Goal: Task Accomplishment & Management: Use online tool/utility

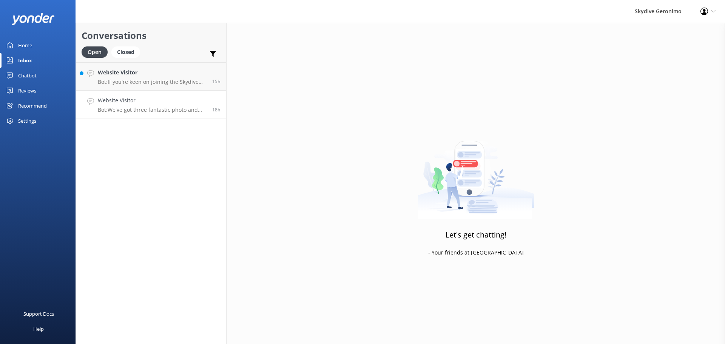
click at [128, 113] on p "Bot: We've got three fantastic photo and video packages to capture your skydive…" at bounding box center [152, 110] width 109 height 7
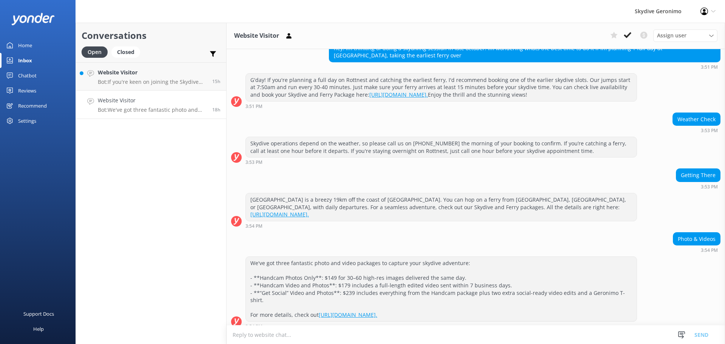
scroll to position [83, 0]
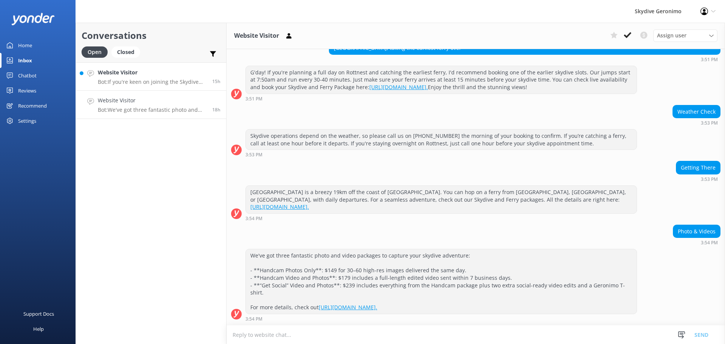
click at [124, 80] on p "Bot: If you're keen on joining the Skydive Geronimo team, shoot your cover lett…" at bounding box center [152, 82] width 109 height 7
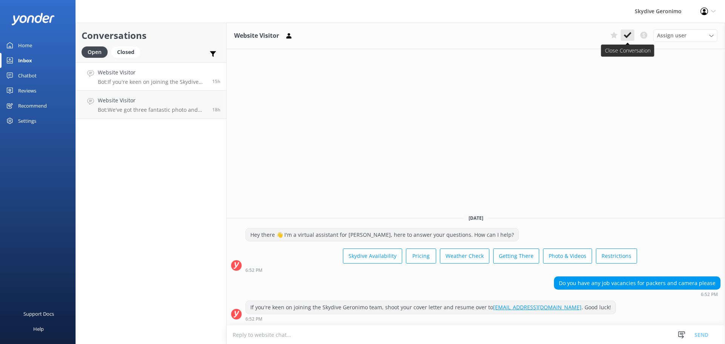
click at [625, 36] on use at bounding box center [628, 35] width 8 height 6
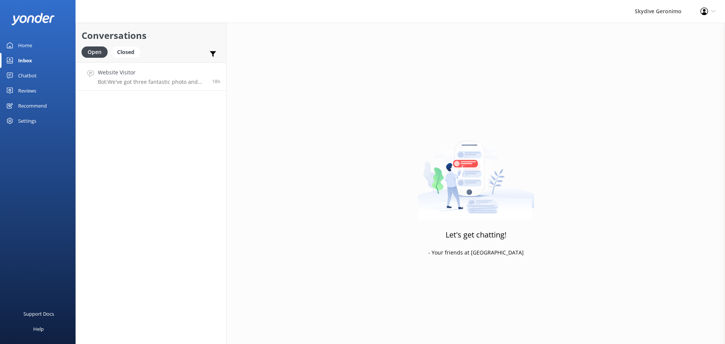
click at [170, 87] on link "Website Visitor Bot: We've got three fantastic photo and video packages to capt…" at bounding box center [151, 76] width 150 height 28
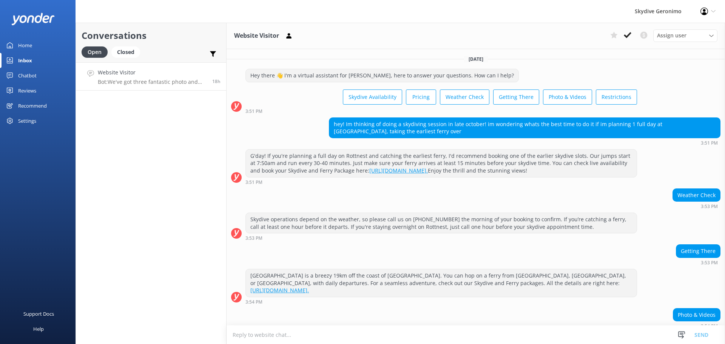
scroll to position [83, 0]
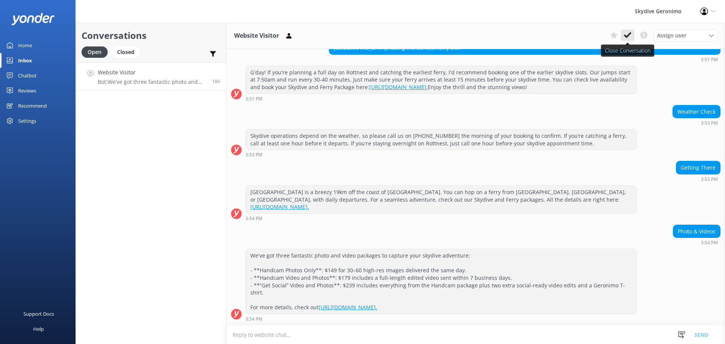
click at [627, 37] on use at bounding box center [628, 35] width 8 height 6
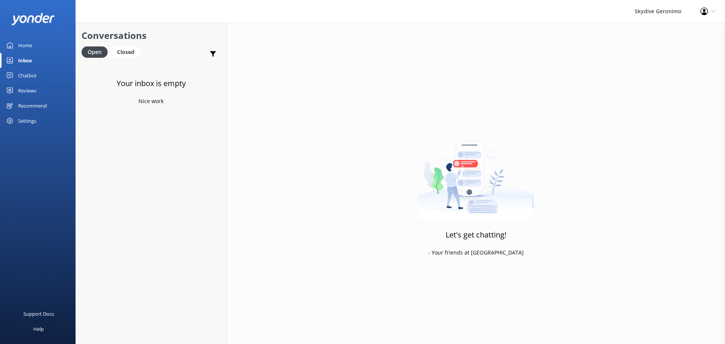
click at [26, 74] on div "Chatbot" at bounding box center [27, 75] width 19 height 15
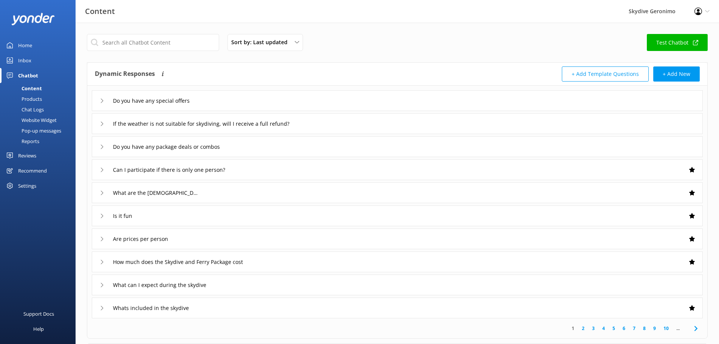
click at [34, 111] on div "Chat Logs" at bounding box center [24, 109] width 39 height 11
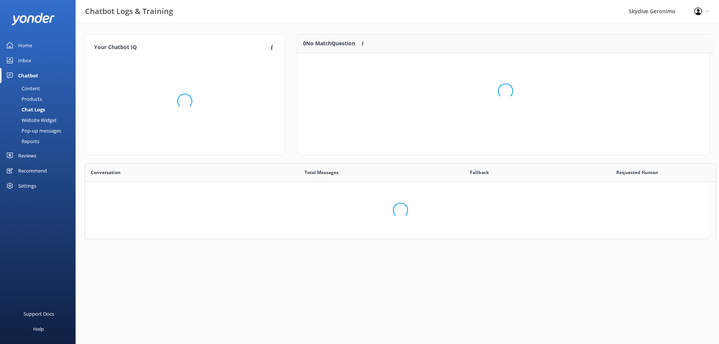
scroll to position [88, 405]
